Goal: Check status: Check status

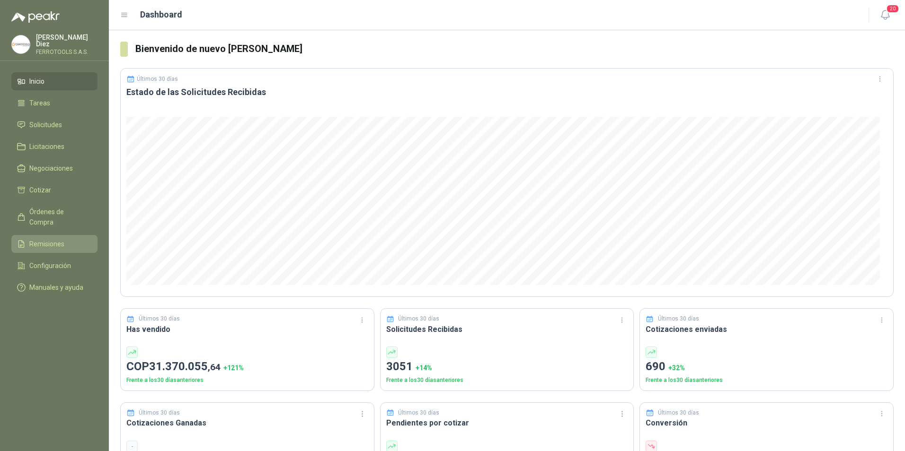
click at [54, 239] on span "Remisiones" at bounding box center [46, 244] width 35 height 10
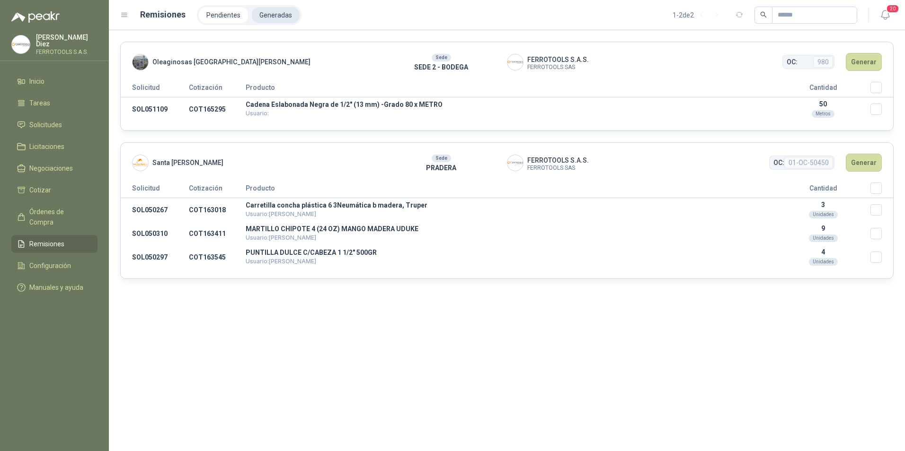
click at [273, 14] on li "Generadas" at bounding box center [276, 15] width 48 height 16
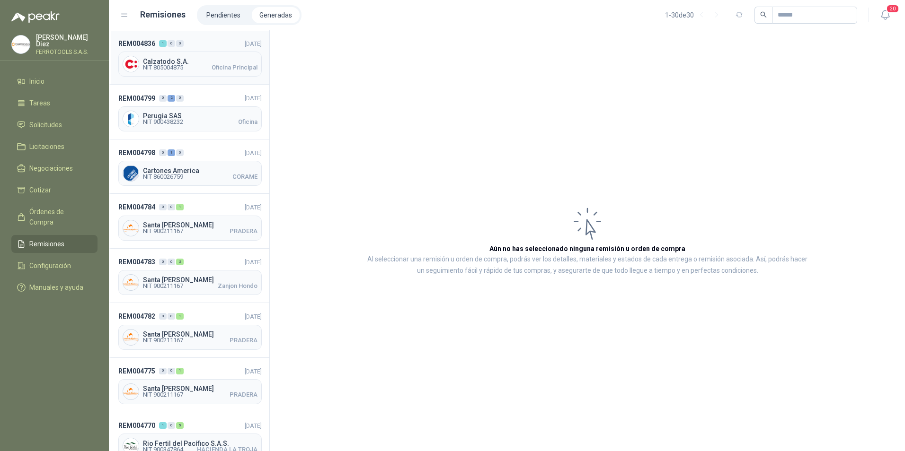
click at [198, 63] on span "Calzatodo S.A." at bounding box center [200, 61] width 115 height 7
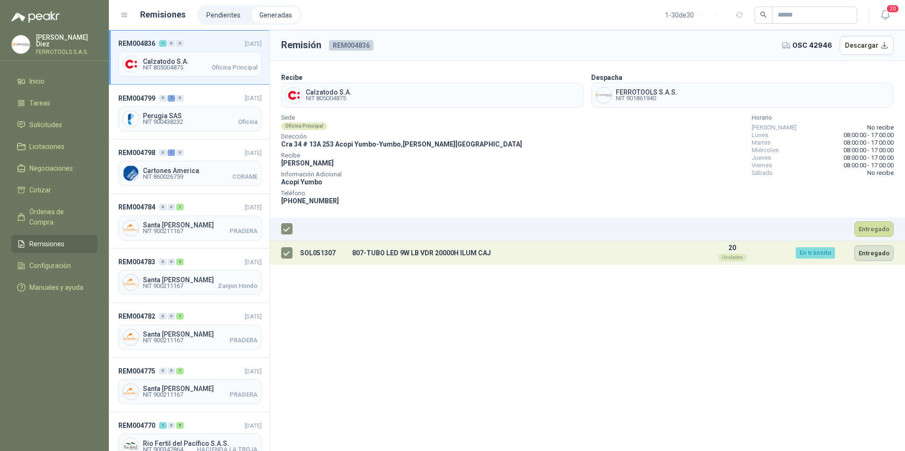
click at [875, 253] on button "Entregado" at bounding box center [873, 254] width 39 height 16
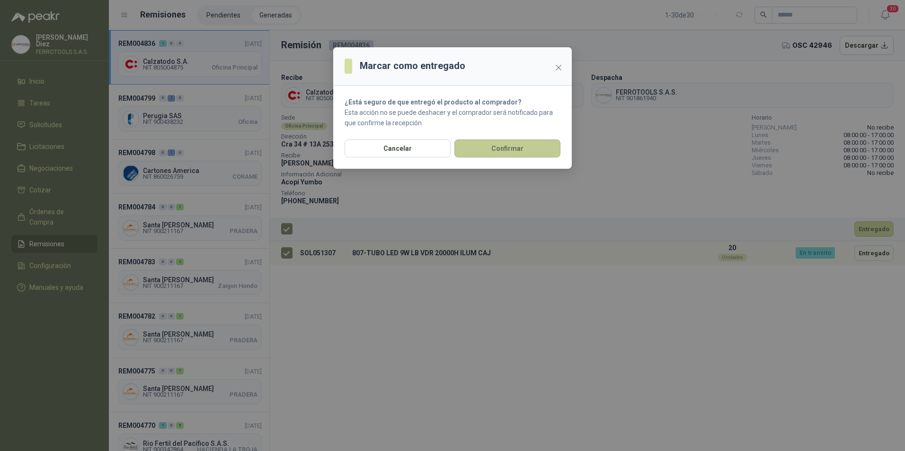
click at [529, 149] on button "Confirmar" at bounding box center [507, 149] width 106 height 18
